Goal: Communication & Community: Answer question/provide support

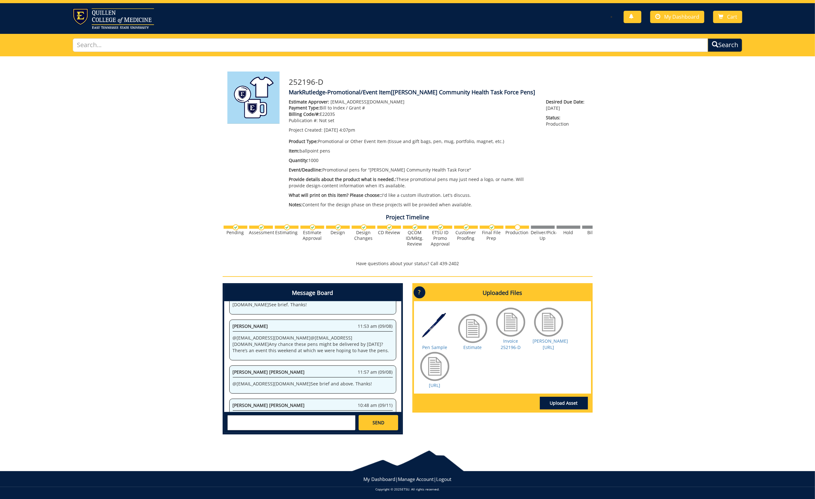
scroll to position [9, 0]
drag, startPoint x: 286, startPoint y: 418, endPoint x: 298, endPoint y: 418, distance: 11.4
click at [287, 418] on textarea at bounding box center [291, 422] width 128 height 15
type textarea "A"
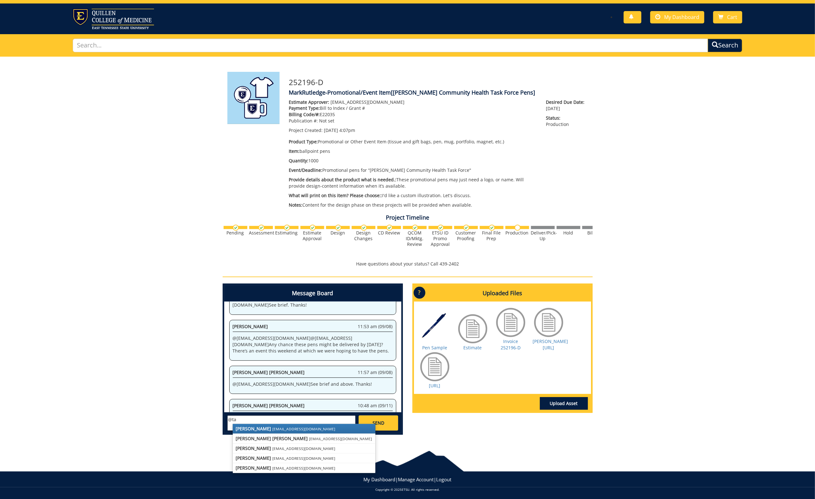
drag, startPoint x: 262, startPoint y: 437, endPoint x: 266, endPoint y: 436, distance: 4.0
click at [262, 437] on strong "[PERSON_NAME] [PERSON_NAME]" at bounding box center [272, 438] width 72 height 6
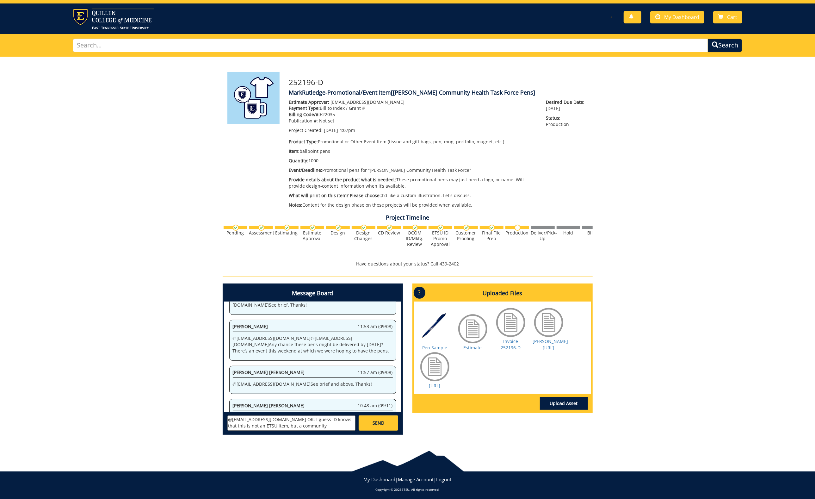
scroll to position [5, 0]
type textarea "@[EMAIL_ADDRESS][DOMAIN_NAME] OK. I guess ID knows that this is not an ETSU ite…"
click at [379, 420] on span "SEND" at bounding box center [378, 423] width 12 height 6
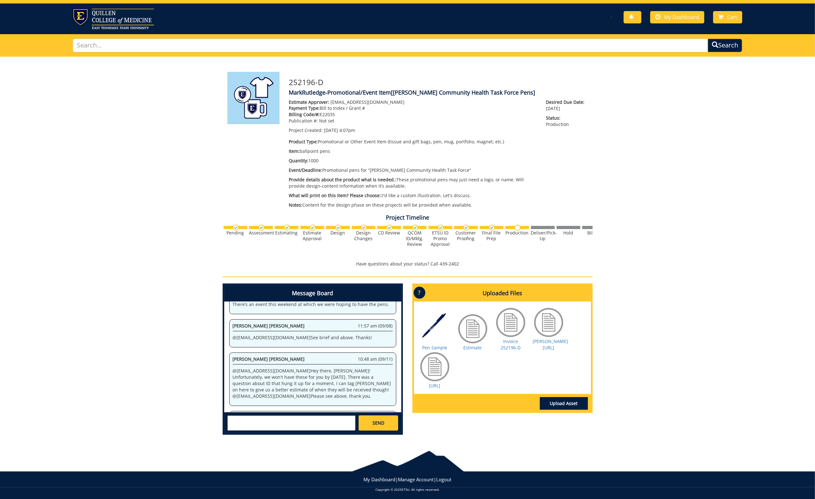
scroll to position [1560, 0]
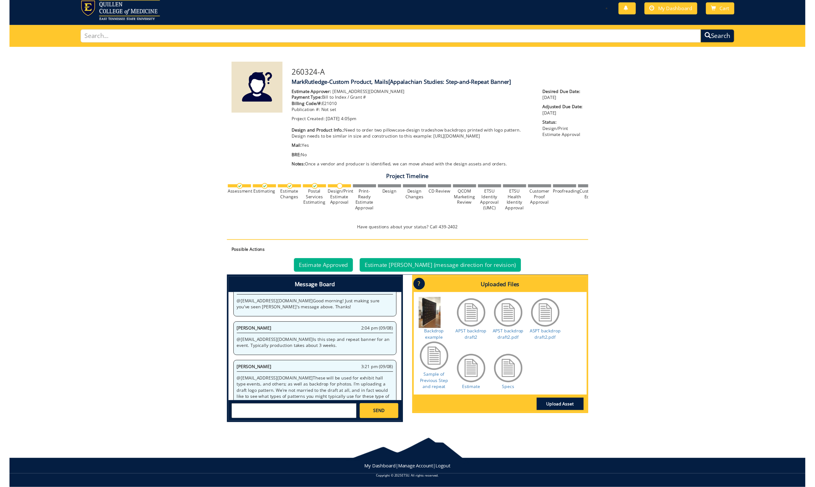
scroll to position [22, 0]
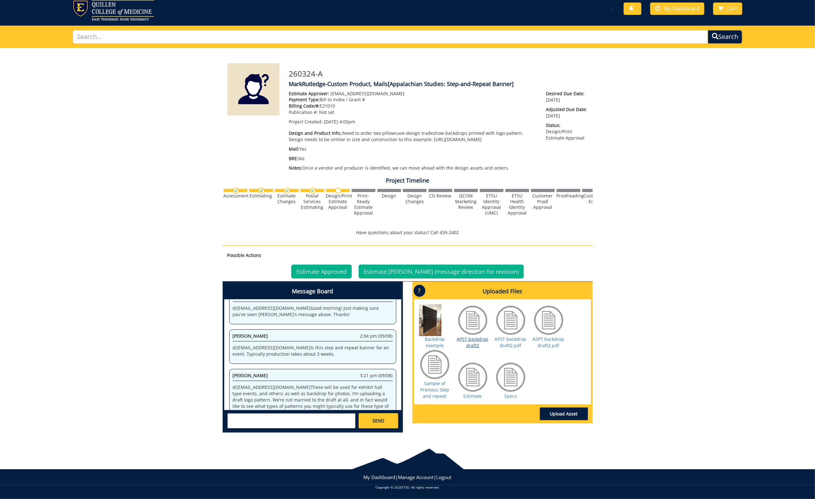
click at [471, 340] on link "APST backdrop draft2" at bounding box center [473, 342] width 32 height 12
click at [514, 337] on link "APST backdrop draft2.pdf" at bounding box center [511, 342] width 32 height 12
click at [441, 389] on link "Sample of Previous Step and repeat" at bounding box center [434, 389] width 29 height 19
click at [510, 394] on link "Specs" at bounding box center [510, 396] width 12 height 6
drag, startPoint x: 436, startPoint y: 383, endPoint x: 436, endPoint y: 371, distance: 11.7
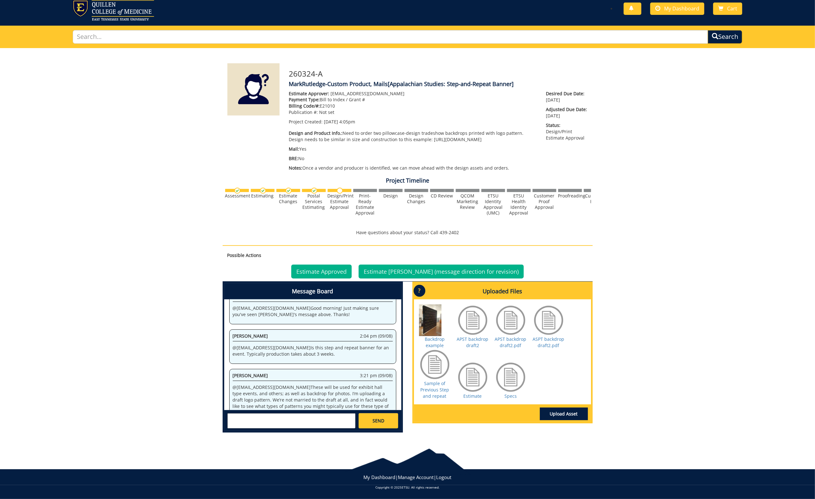
click at [436, 383] on link "Sample of Previous Step and repeat" at bounding box center [434, 389] width 29 height 19
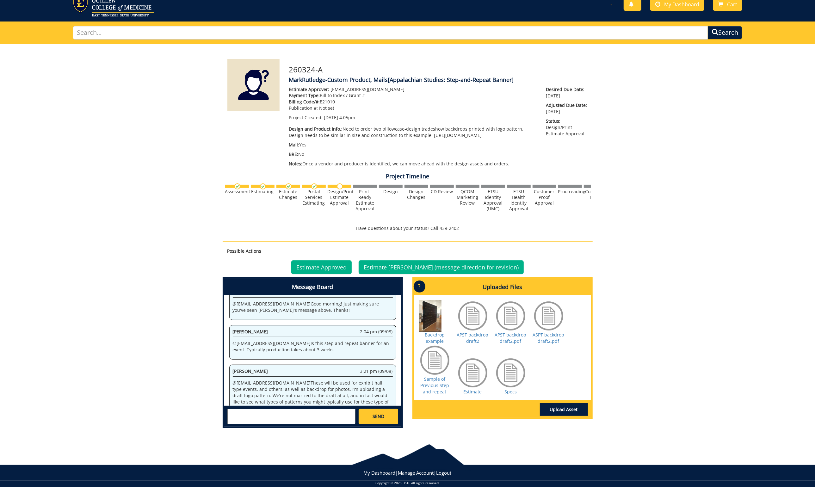
scroll to position [182, 0]
click at [469, 341] on link "APST backdrop draft2" at bounding box center [473, 338] width 32 height 12
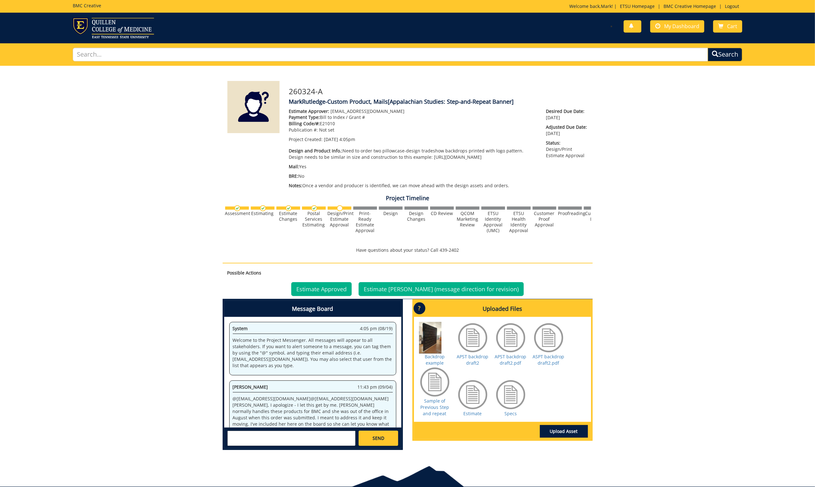
scroll to position [0, 0]
